Goal: Find specific page/section: Find specific page/section

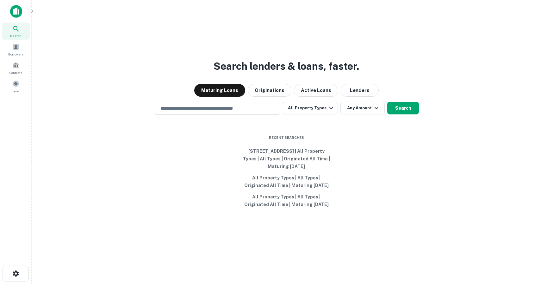
click at [32, 11] on icon "button" at bounding box center [31, 11] width 5 height 5
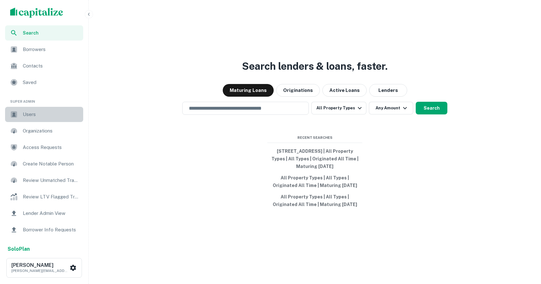
click at [40, 116] on span "Users" at bounding box center [51, 115] width 57 height 8
click at [31, 110] on div "Users" at bounding box center [44, 114] width 78 height 15
